Goal: Information Seeking & Learning: Find specific fact

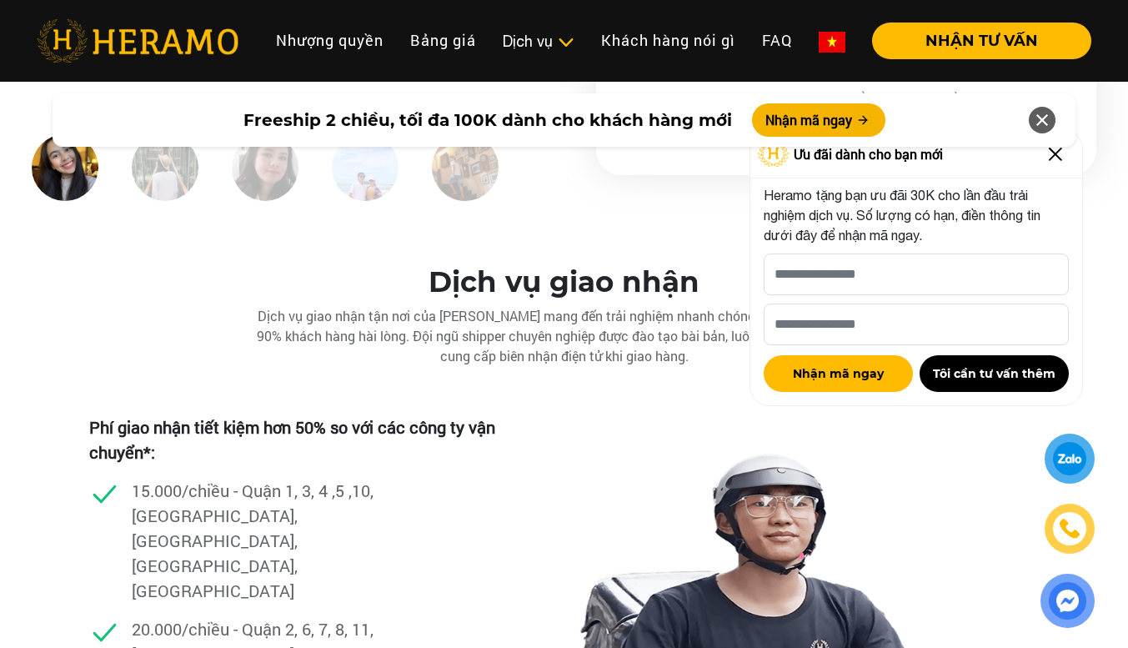
scroll to position [4582, 0]
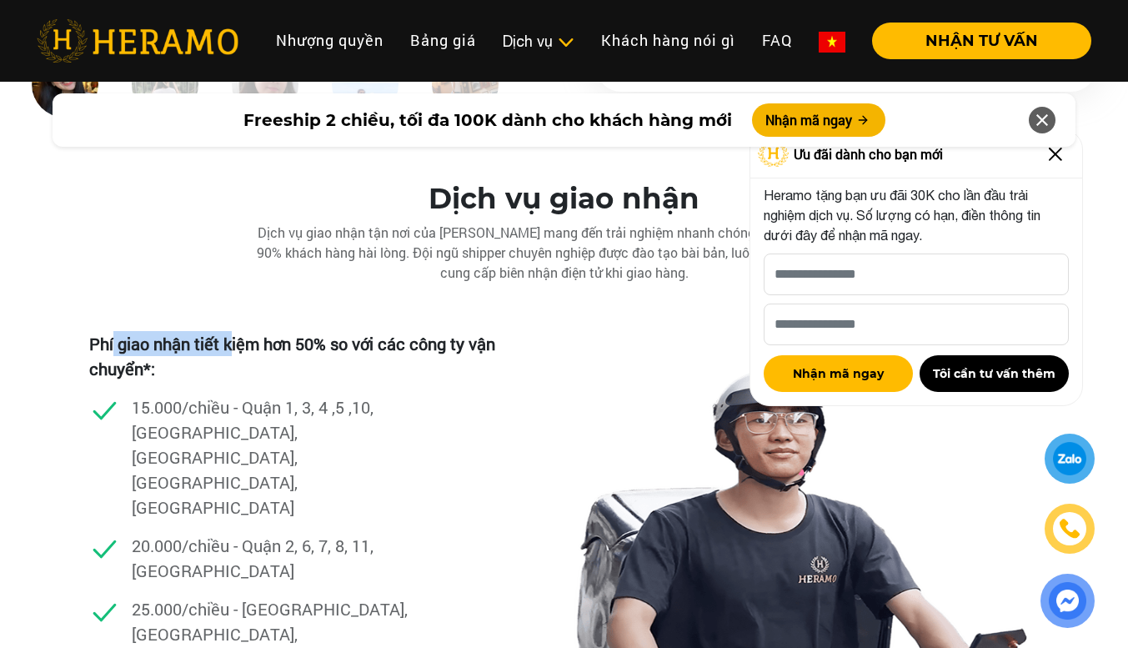
drag, startPoint x: 114, startPoint y: 315, endPoint x: 229, endPoint y: 322, distance: 115.2
click at [229, 331] on p "Phí giao nhận tiết kiệm hơn 50% so với các công ty vận chuyển*:" at bounding box center [303, 356] width 428 height 50
drag, startPoint x: 270, startPoint y: 313, endPoint x: 305, endPoint y: 313, distance: 35.0
click at [301, 331] on p "Phí giao nhận tiết kiệm hơn 50% so với các công ty vận chuyển*:" at bounding box center [303, 356] width 428 height 50
click at [321, 331] on p "Phí giao nhận tiết kiệm hơn 50% so với các công ty vận chuyển*:" at bounding box center [303, 356] width 428 height 50
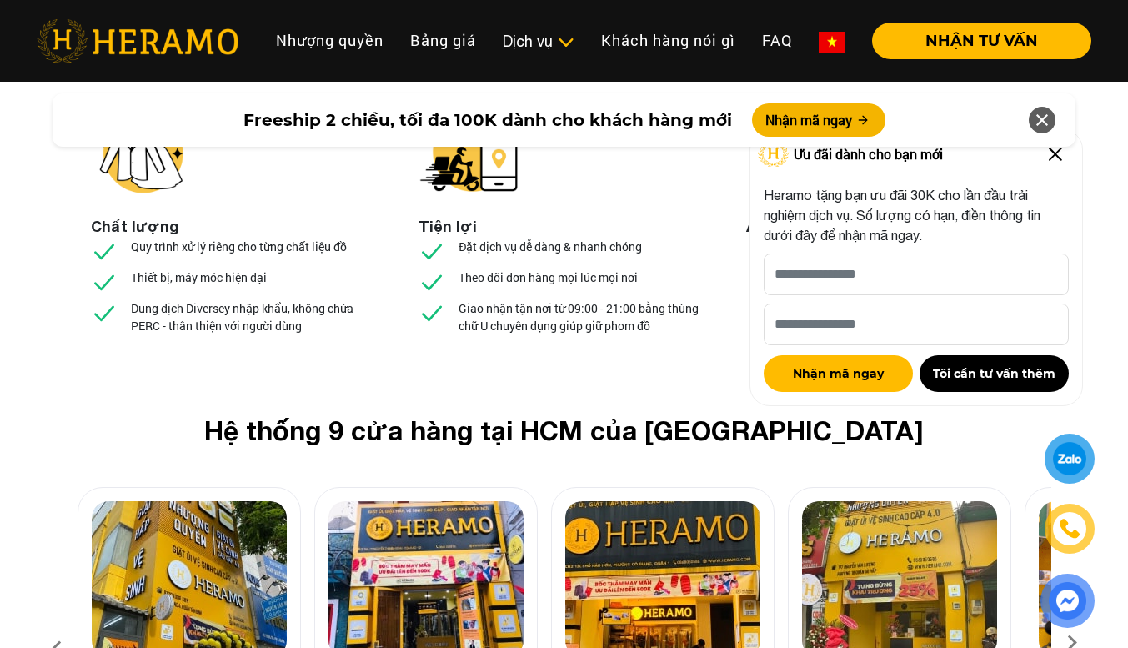
scroll to position [6082, 0]
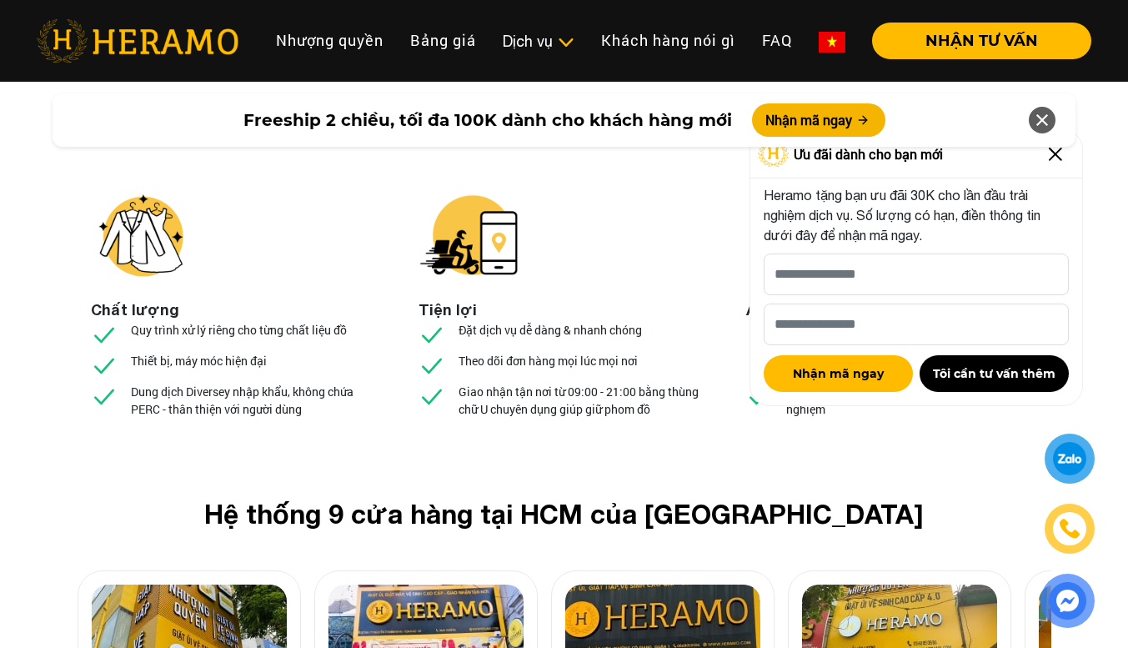
click at [1047, 118] on icon at bounding box center [1042, 120] width 20 height 30
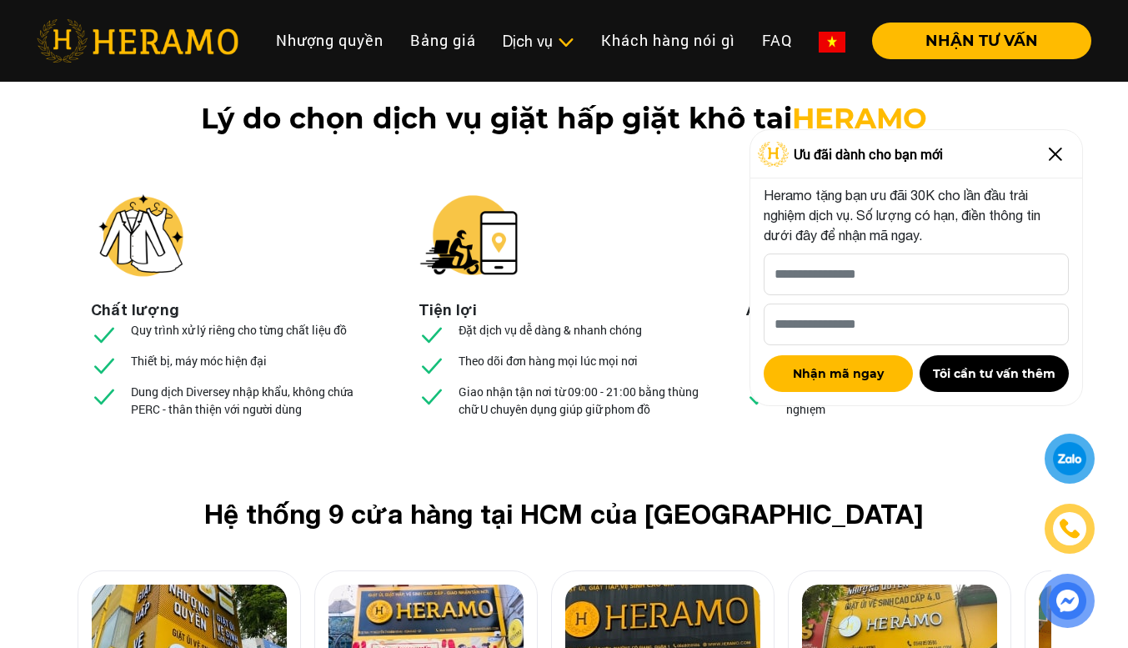
click at [1051, 152] on img at bounding box center [1055, 154] width 27 height 27
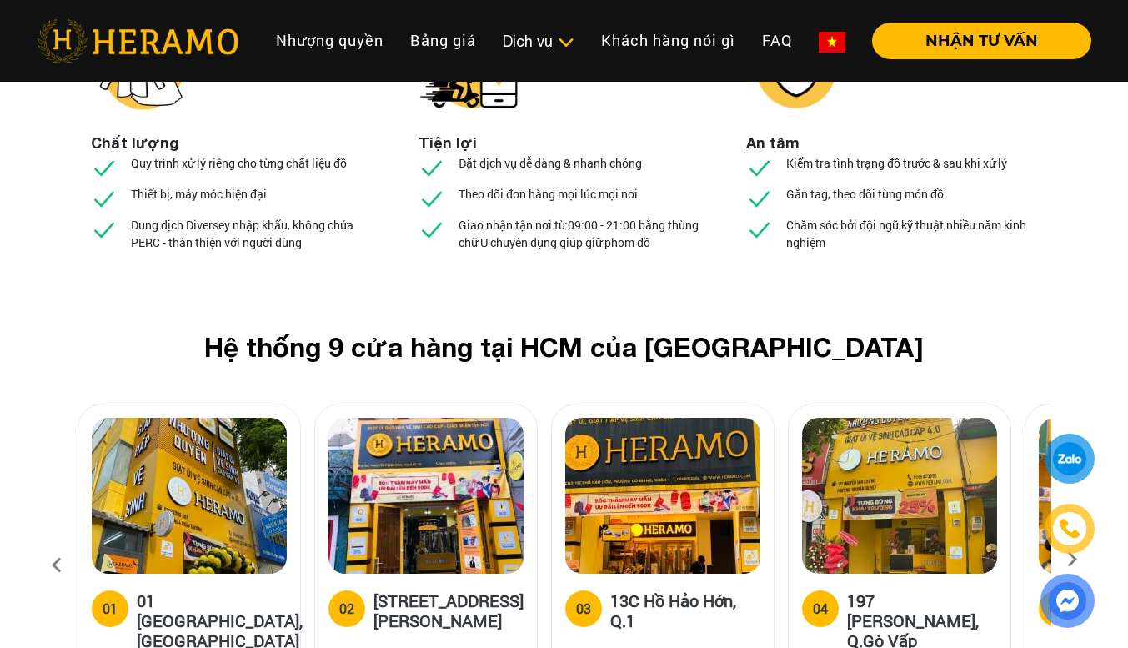
scroll to position [6332, 0]
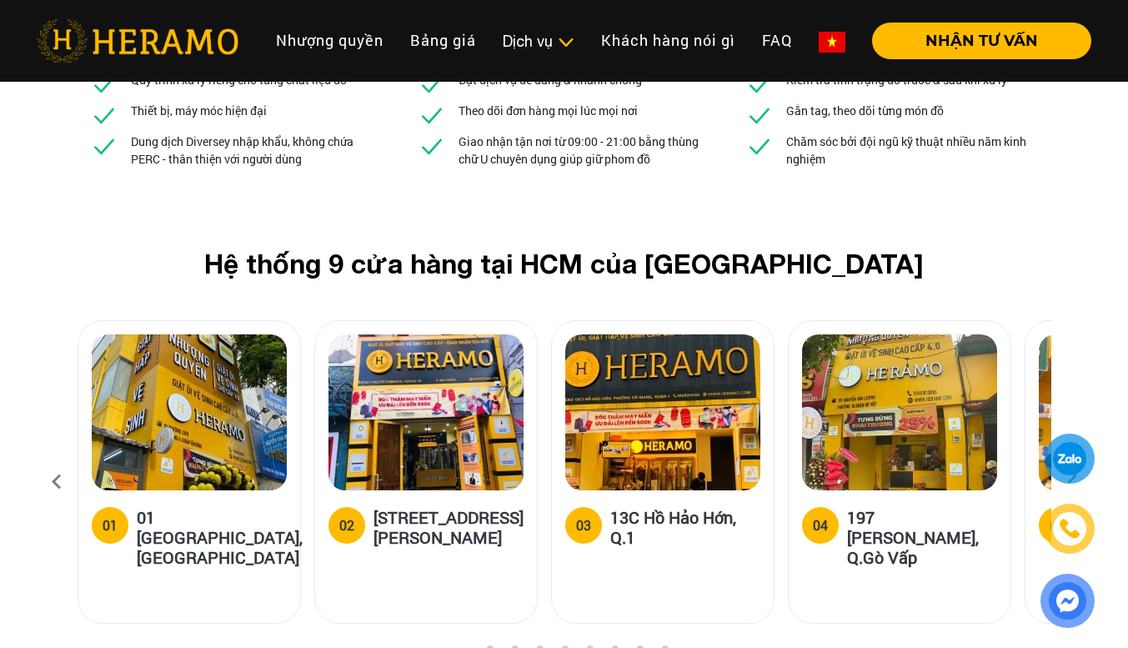
click at [1071, 476] on icon at bounding box center [1072, 481] width 30 height 11
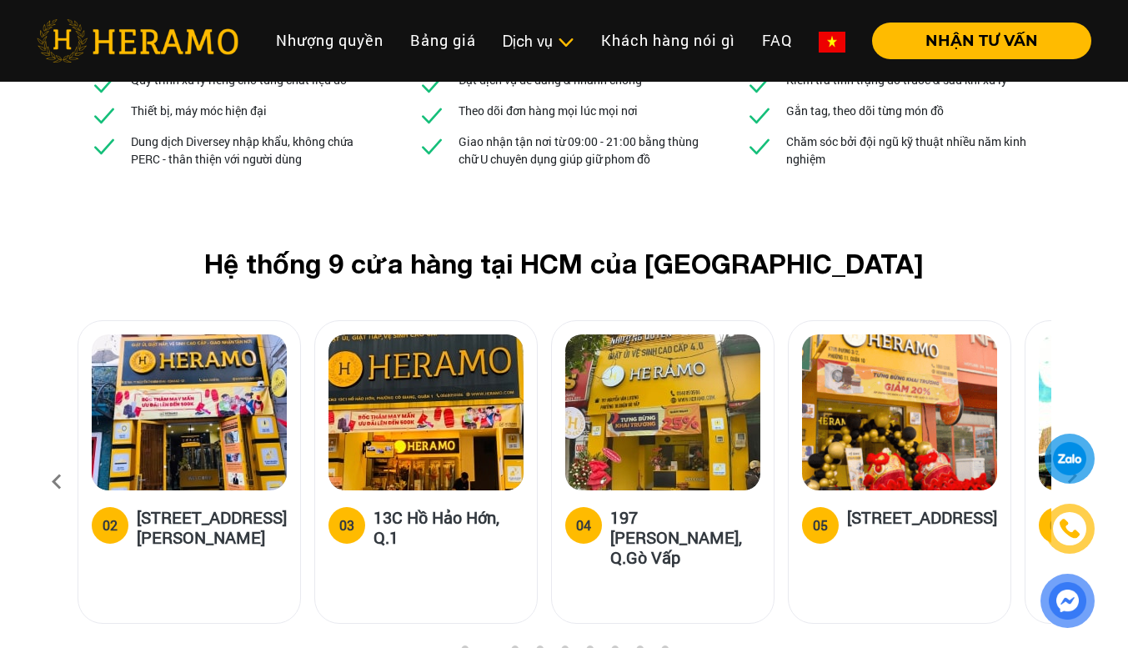
click at [1071, 476] on icon at bounding box center [1072, 481] width 30 height 11
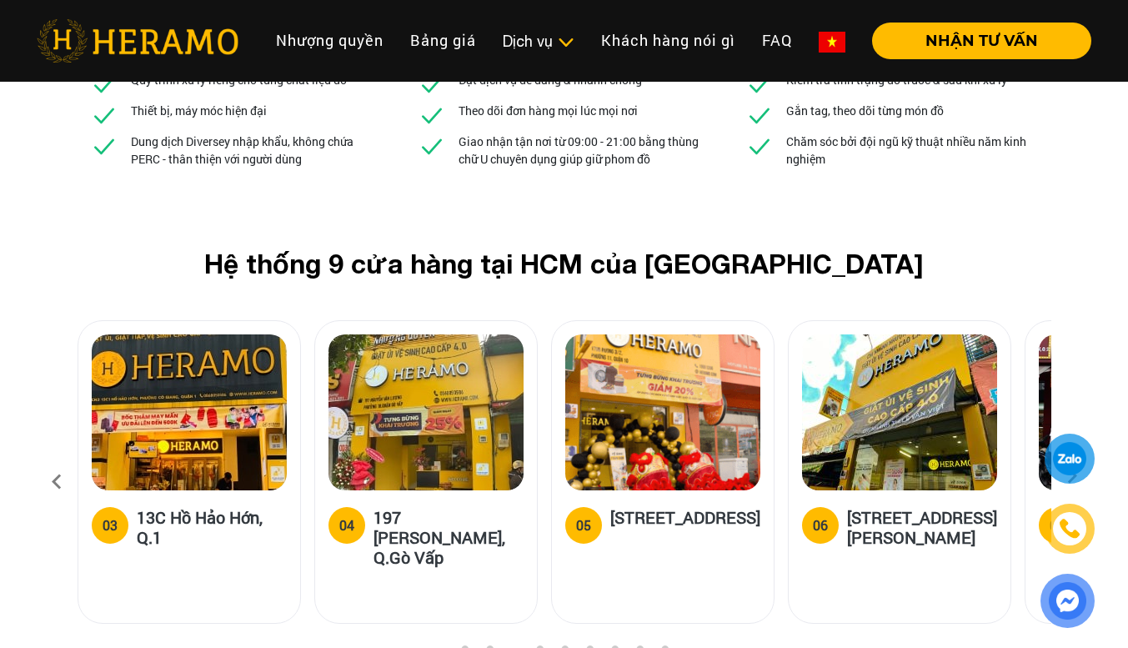
click at [1071, 476] on icon at bounding box center [1072, 481] width 30 height 11
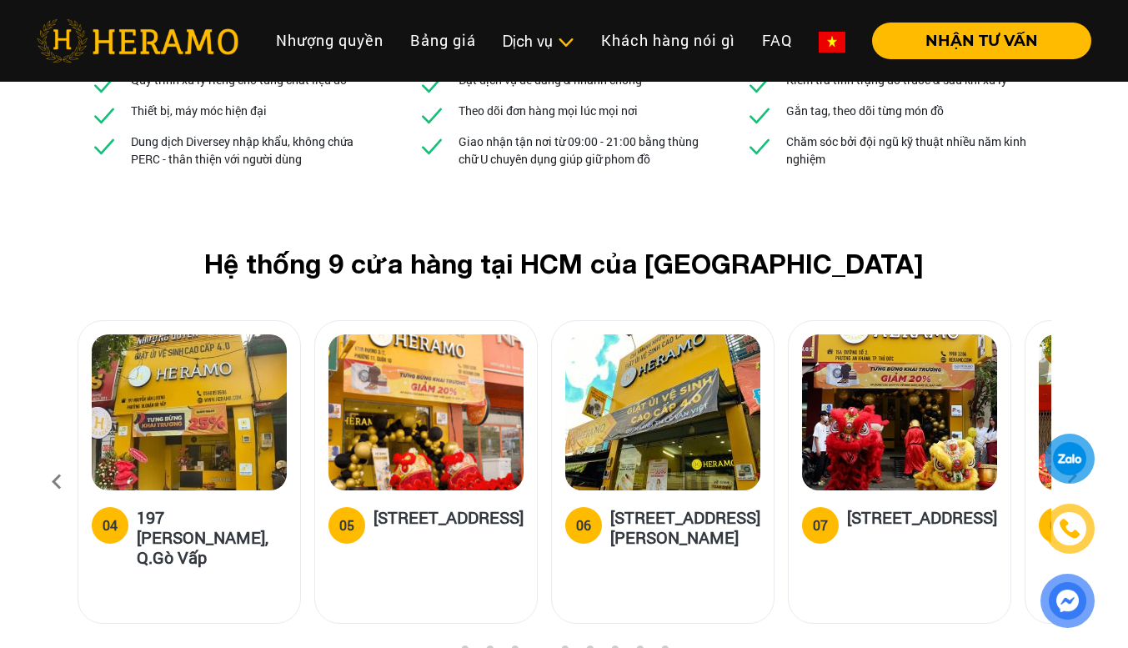
click at [1071, 476] on icon at bounding box center [1072, 481] width 30 height 11
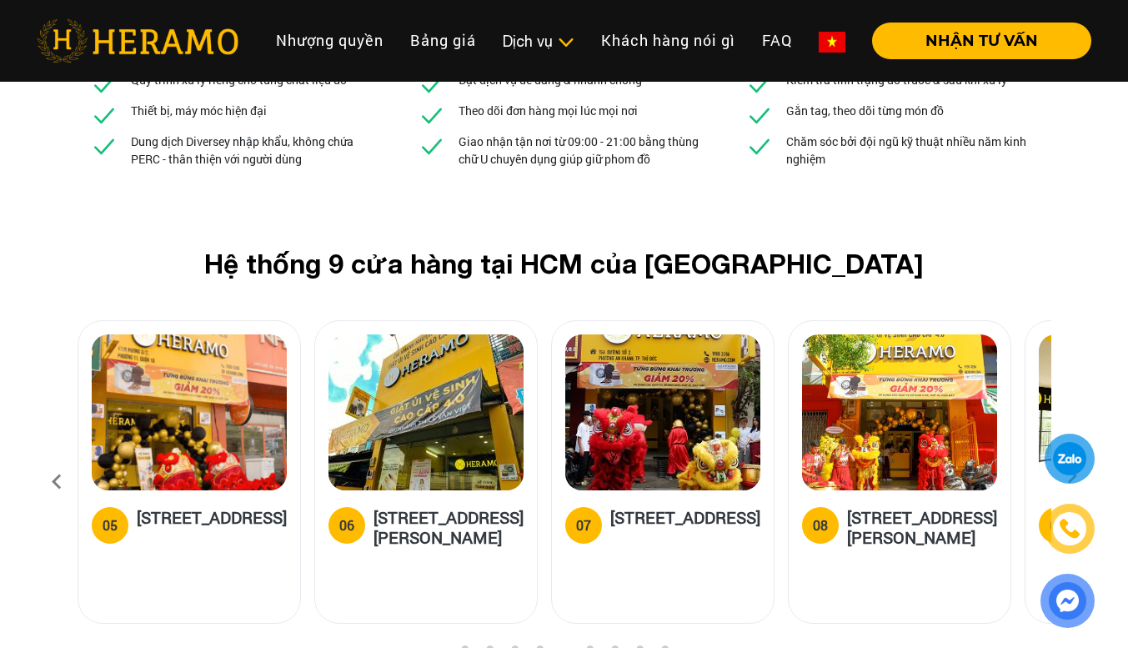
click at [1071, 476] on icon at bounding box center [1072, 481] width 30 height 11
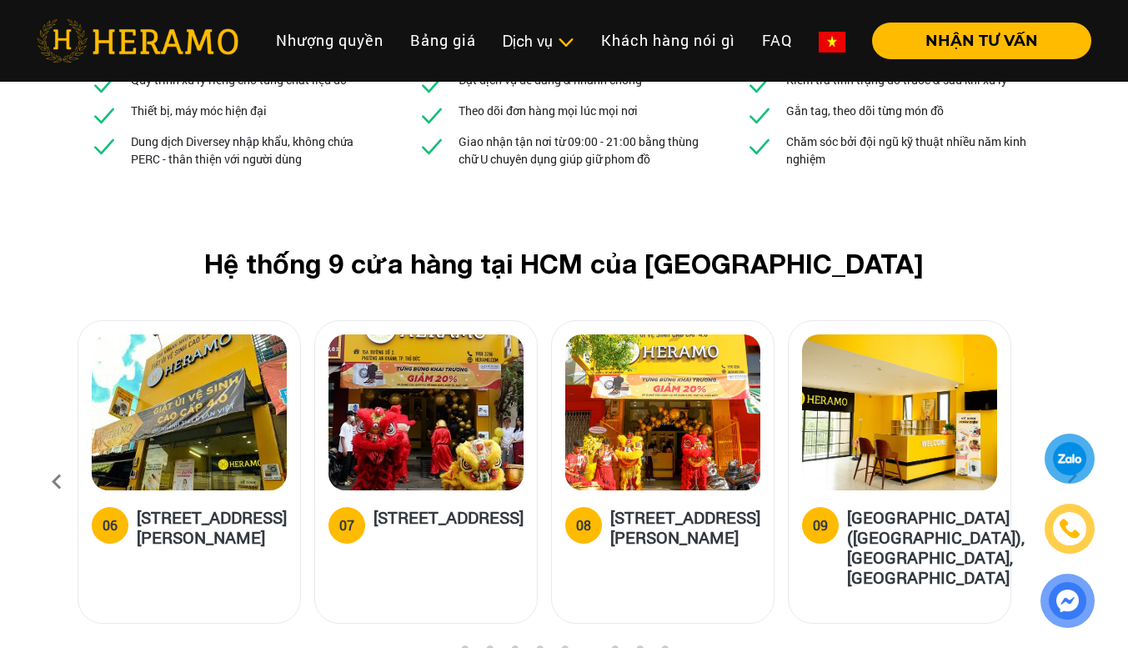
click at [1071, 476] on icon at bounding box center [1072, 481] width 30 height 11
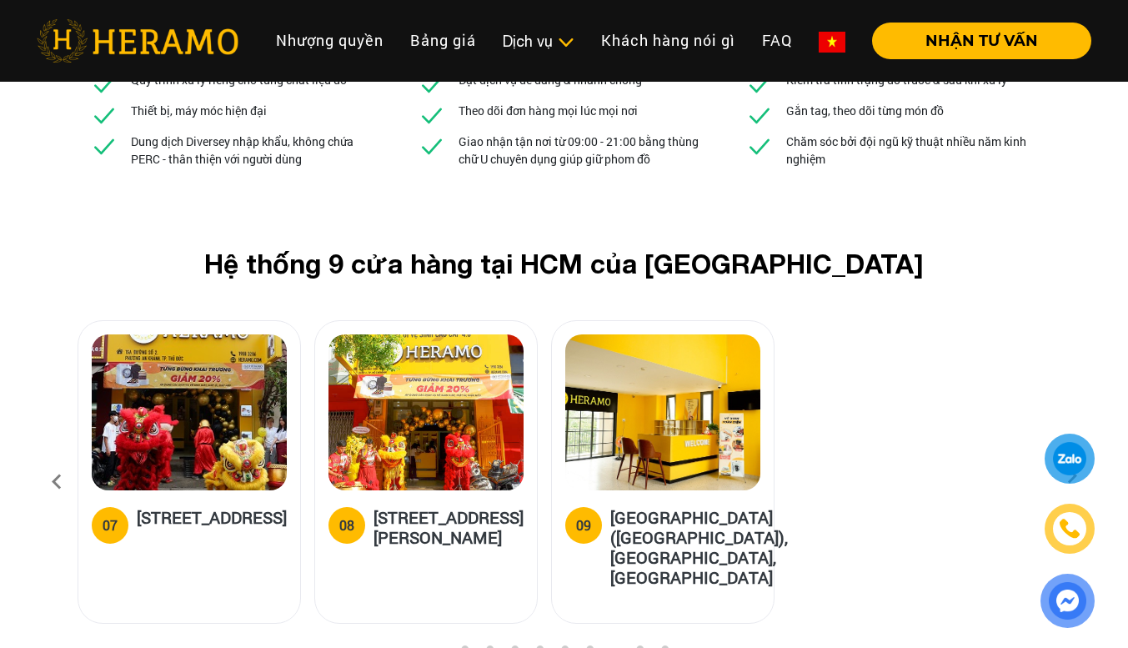
click at [52, 459] on icon at bounding box center [57, 481] width 30 height 45
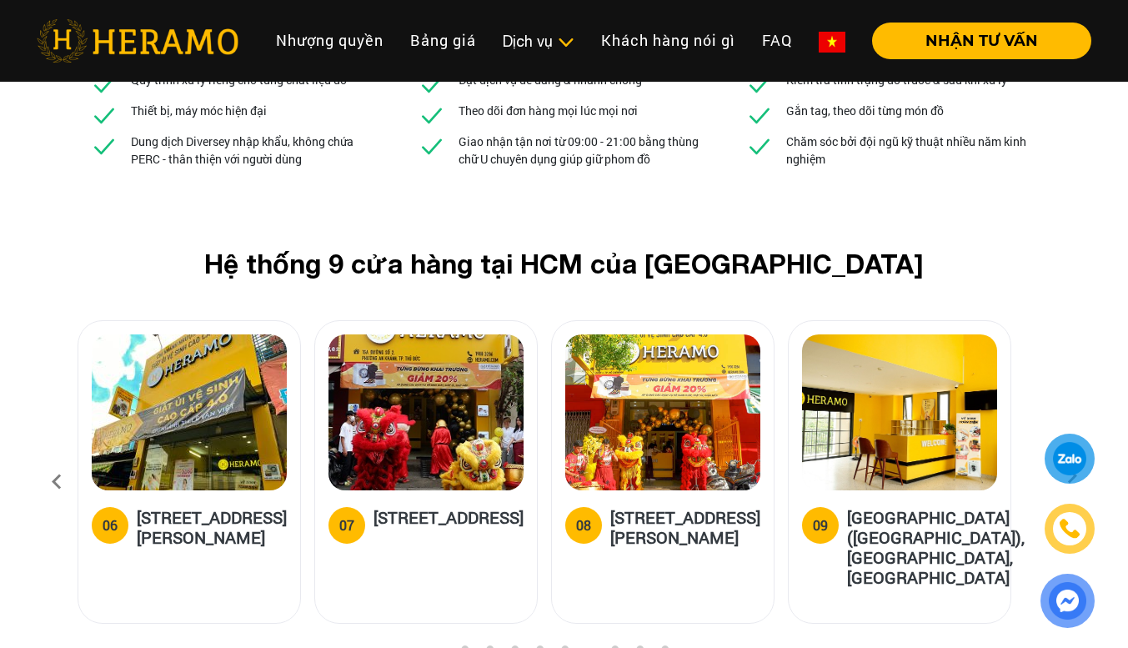
click at [52, 459] on icon at bounding box center [57, 481] width 30 height 45
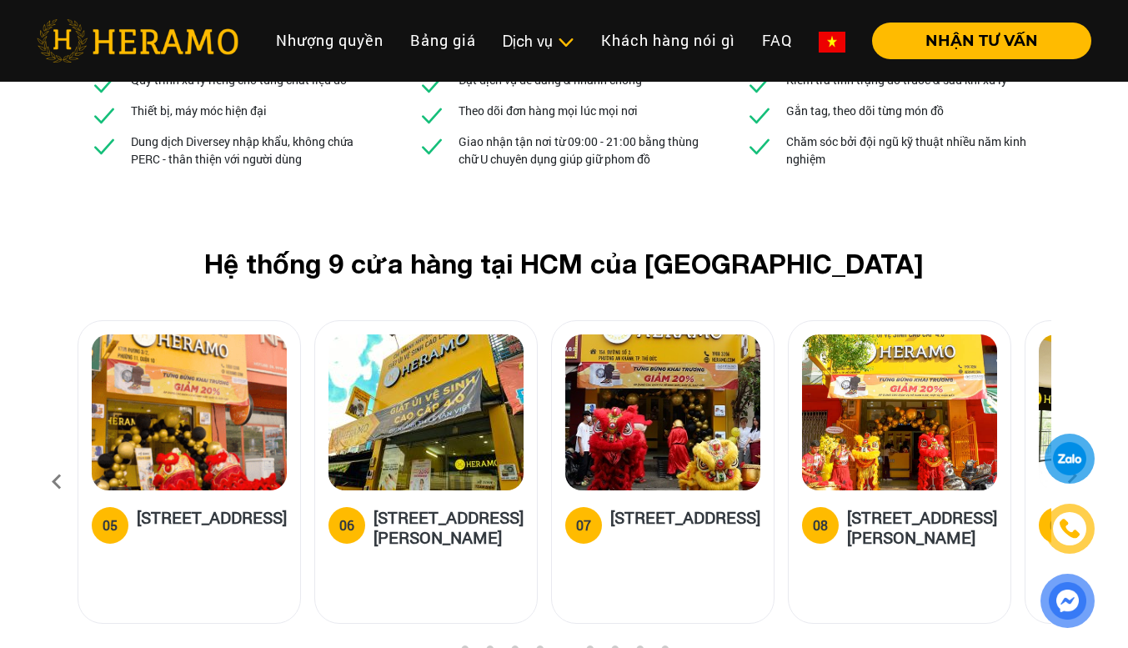
click at [52, 459] on icon at bounding box center [57, 481] width 30 height 45
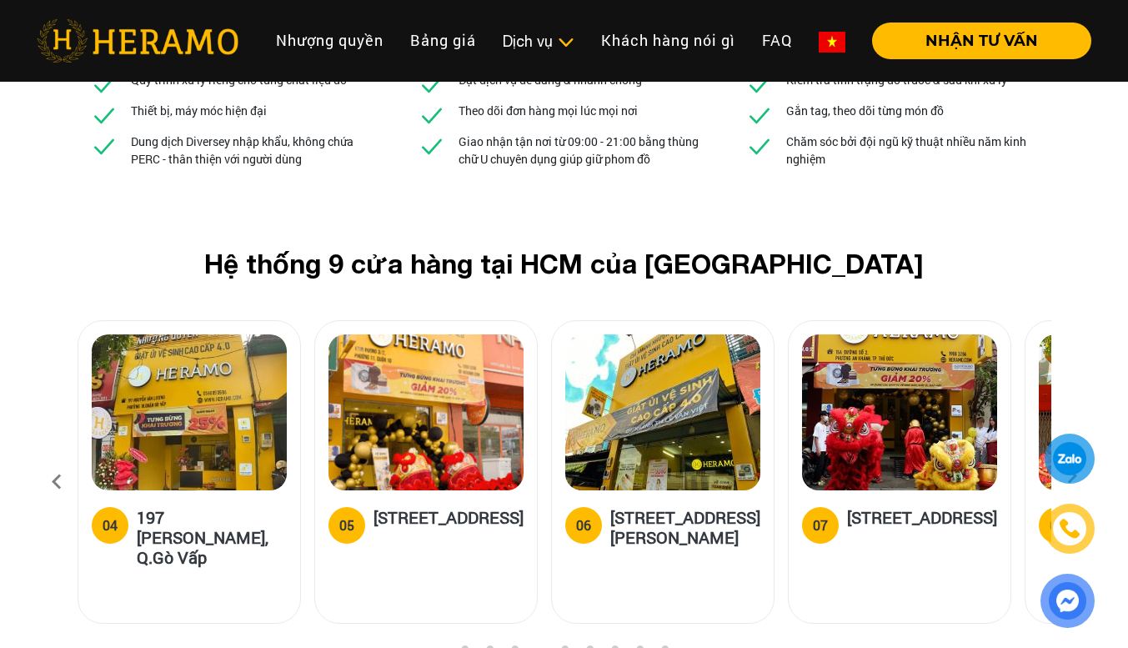
click at [52, 459] on icon at bounding box center [57, 481] width 30 height 45
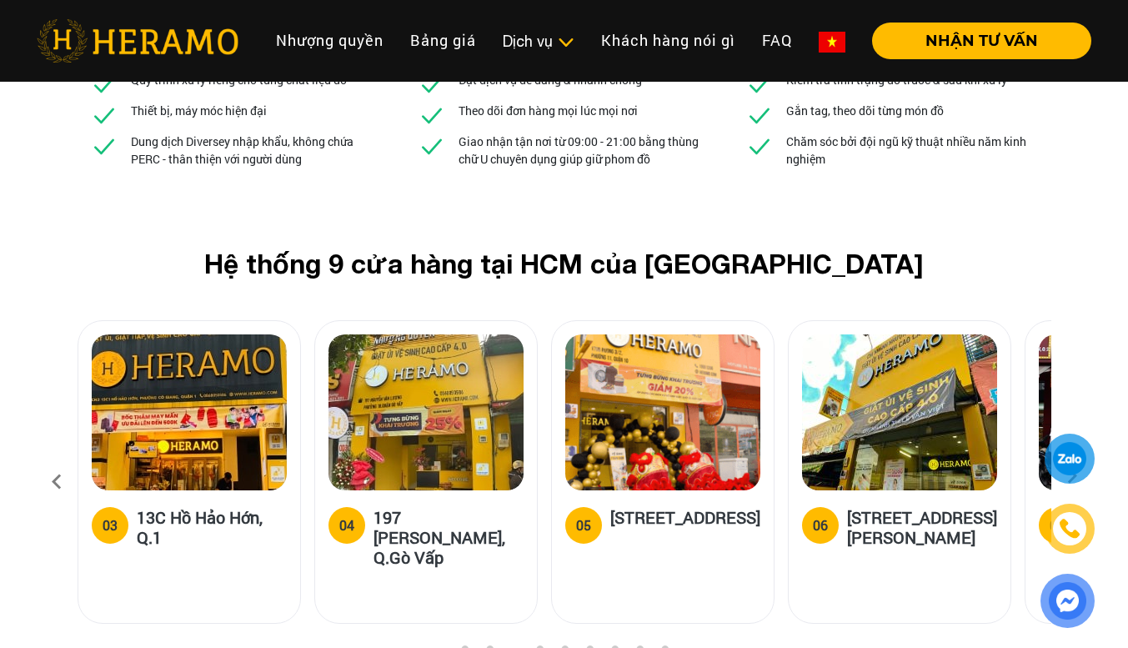
click at [52, 459] on icon at bounding box center [57, 481] width 30 height 45
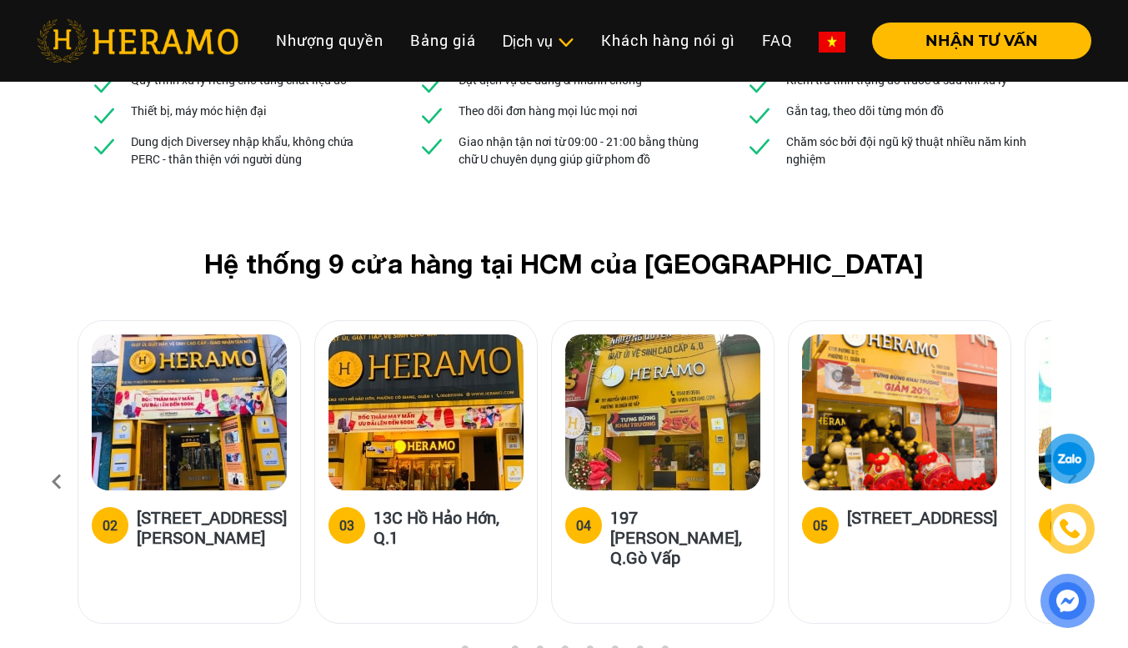
click at [52, 459] on icon at bounding box center [57, 481] width 30 height 45
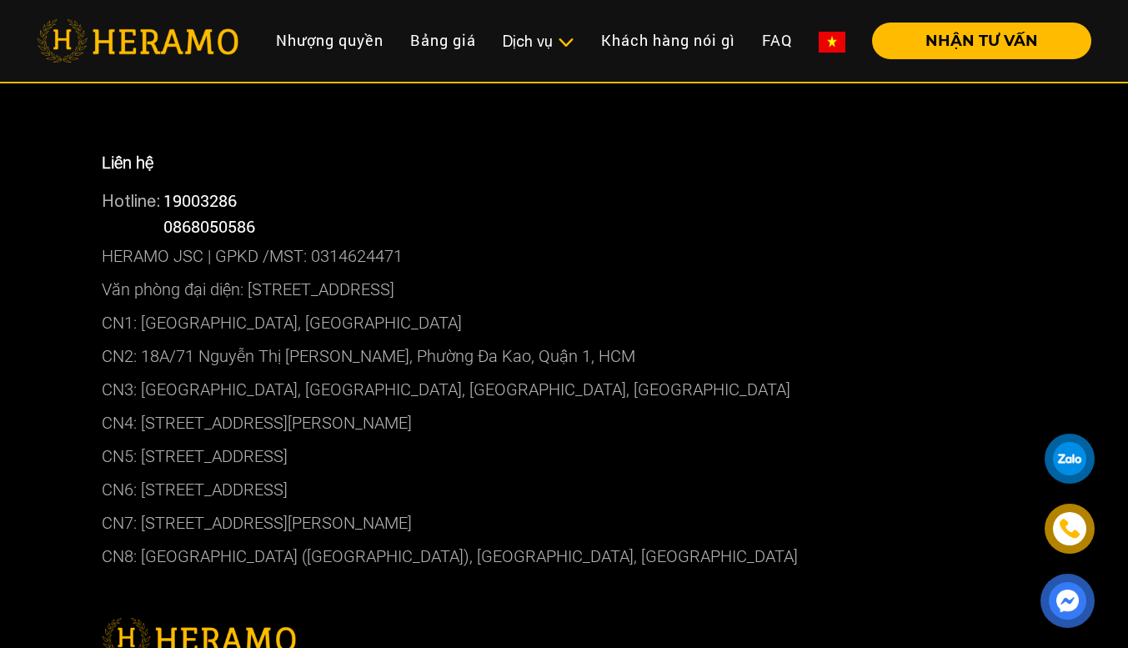
scroll to position [8999, 0]
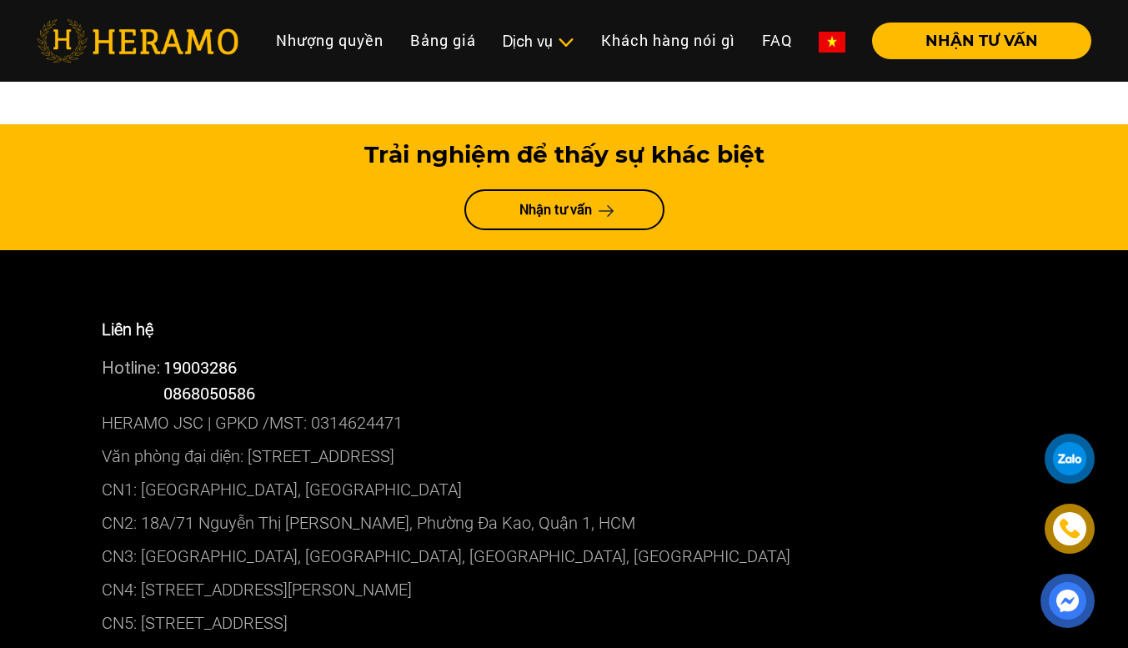
click at [233, 439] on p "Văn phòng đại diện: [STREET_ADDRESS]" at bounding box center [564, 455] width 925 height 33
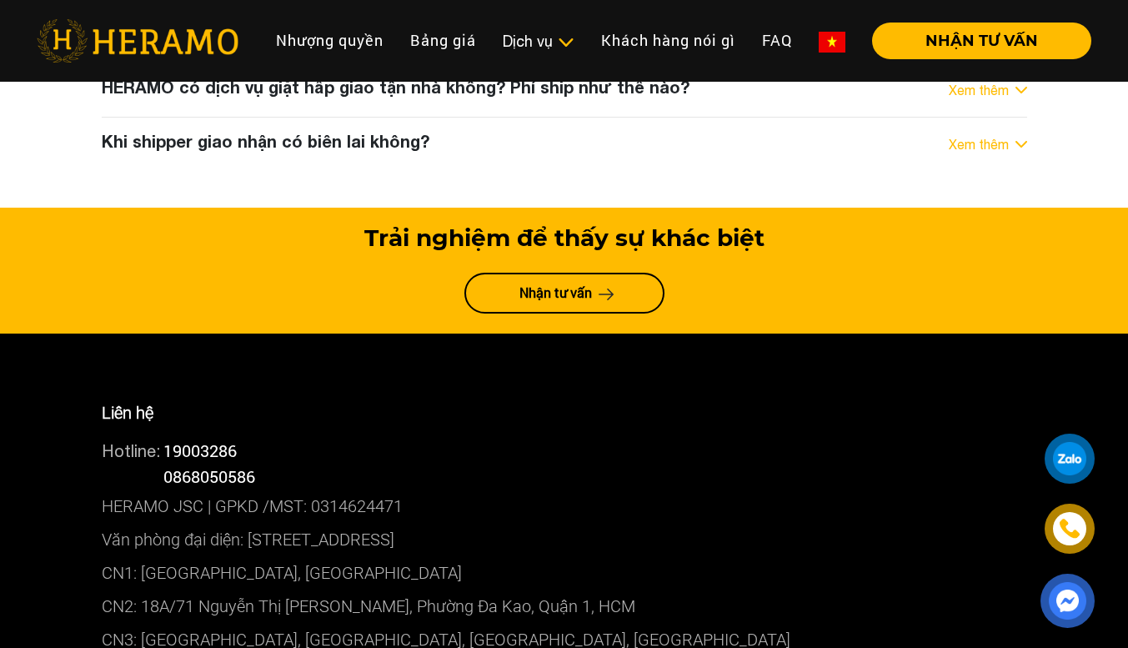
click at [182, 556] on p "CN1: [GEOGRAPHIC_DATA], [GEOGRAPHIC_DATA]" at bounding box center [564, 572] width 925 height 33
click at [1061, 595] on img at bounding box center [1067, 601] width 42 height 42
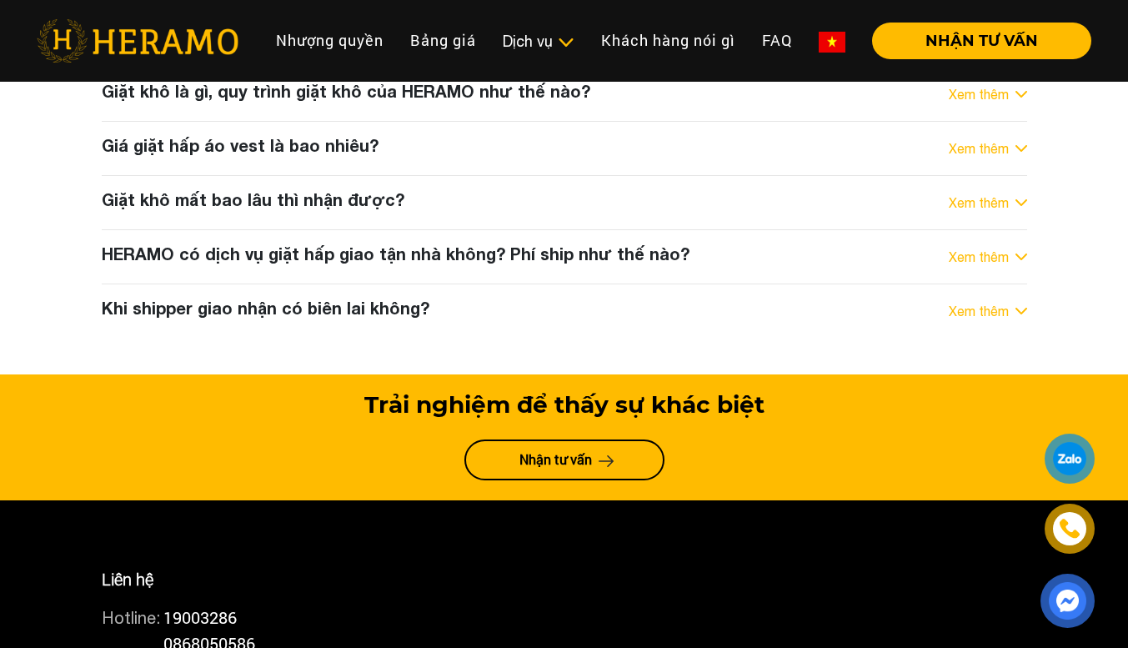
scroll to position [9082, 0]
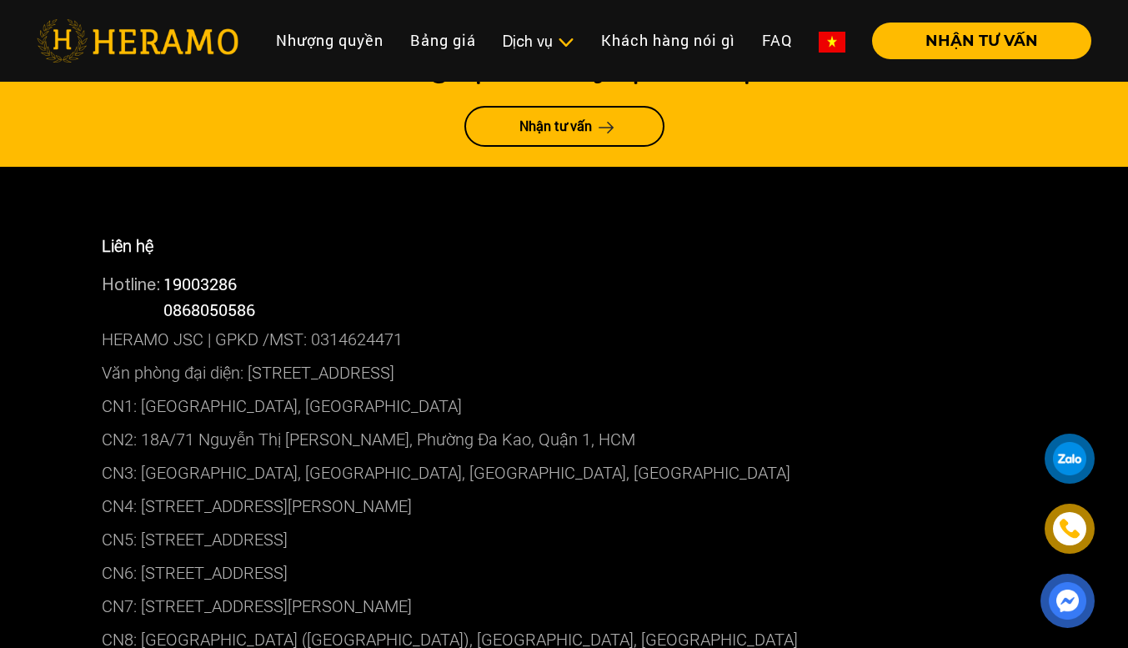
drag, startPoint x: 506, startPoint y: 231, endPoint x: 63, endPoint y: 243, distance: 442.7
copy p "CN1: [GEOGRAPHIC_DATA], [GEOGRAPHIC_DATA]"
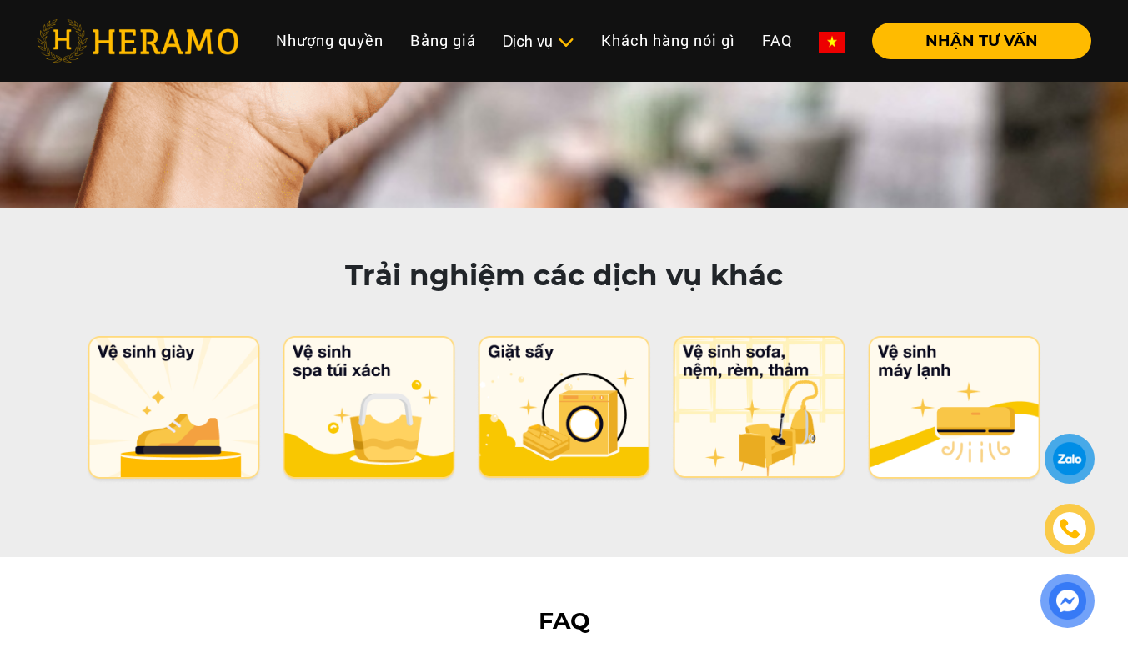
scroll to position [8249, 0]
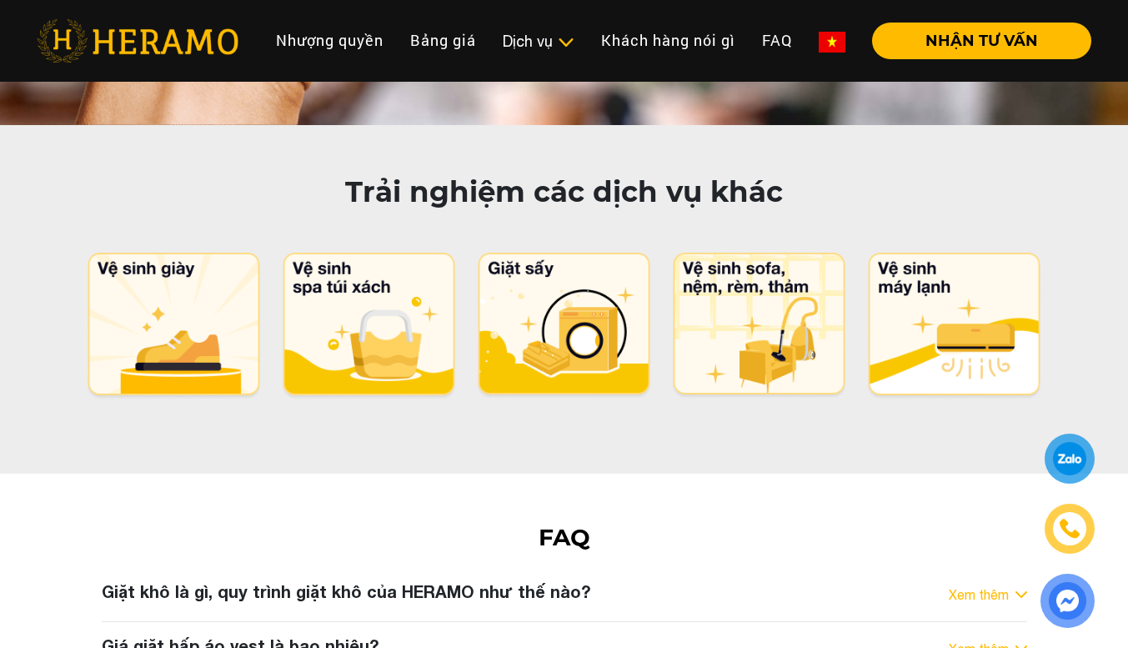
click at [309, 635] on h3 "Giá giặt hấp áo vest là bao nhiêu?" at bounding box center [240, 645] width 277 height 20
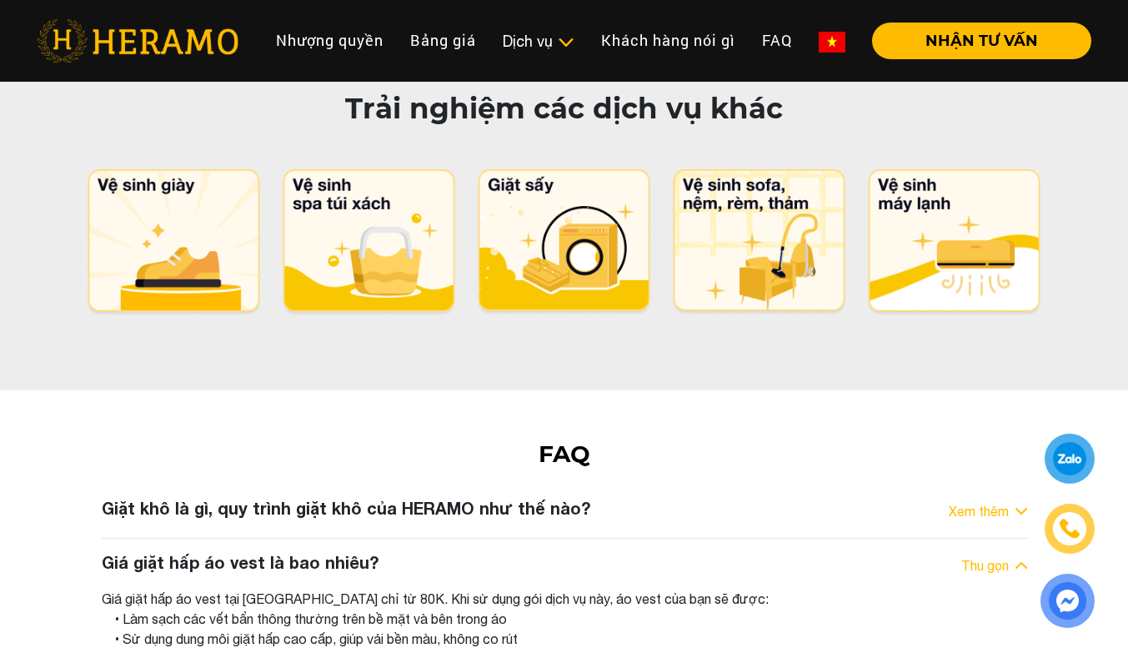
scroll to position [8415, 0]
